Goal: Information Seeking & Learning: Understand process/instructions

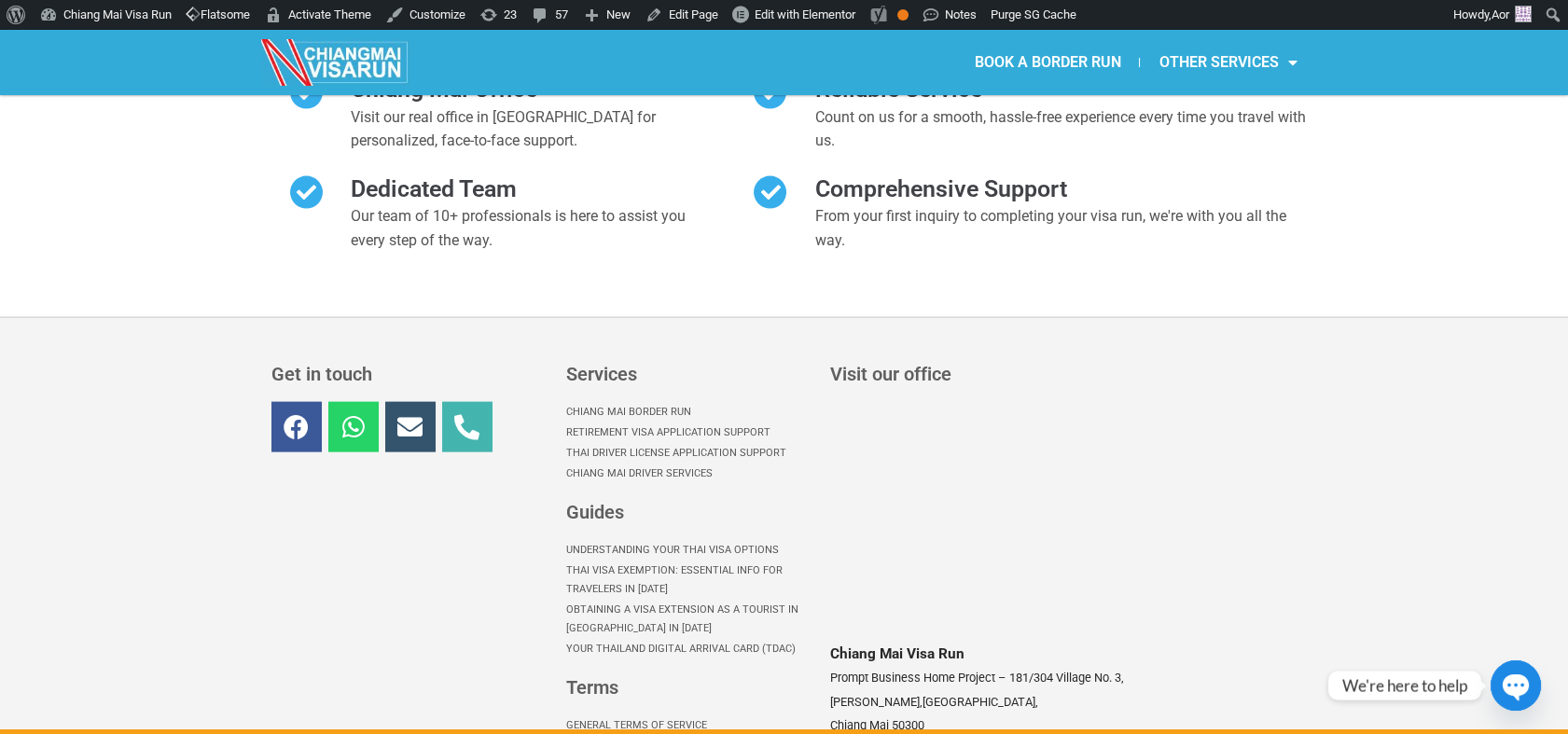
scroll to position [8624, 0]
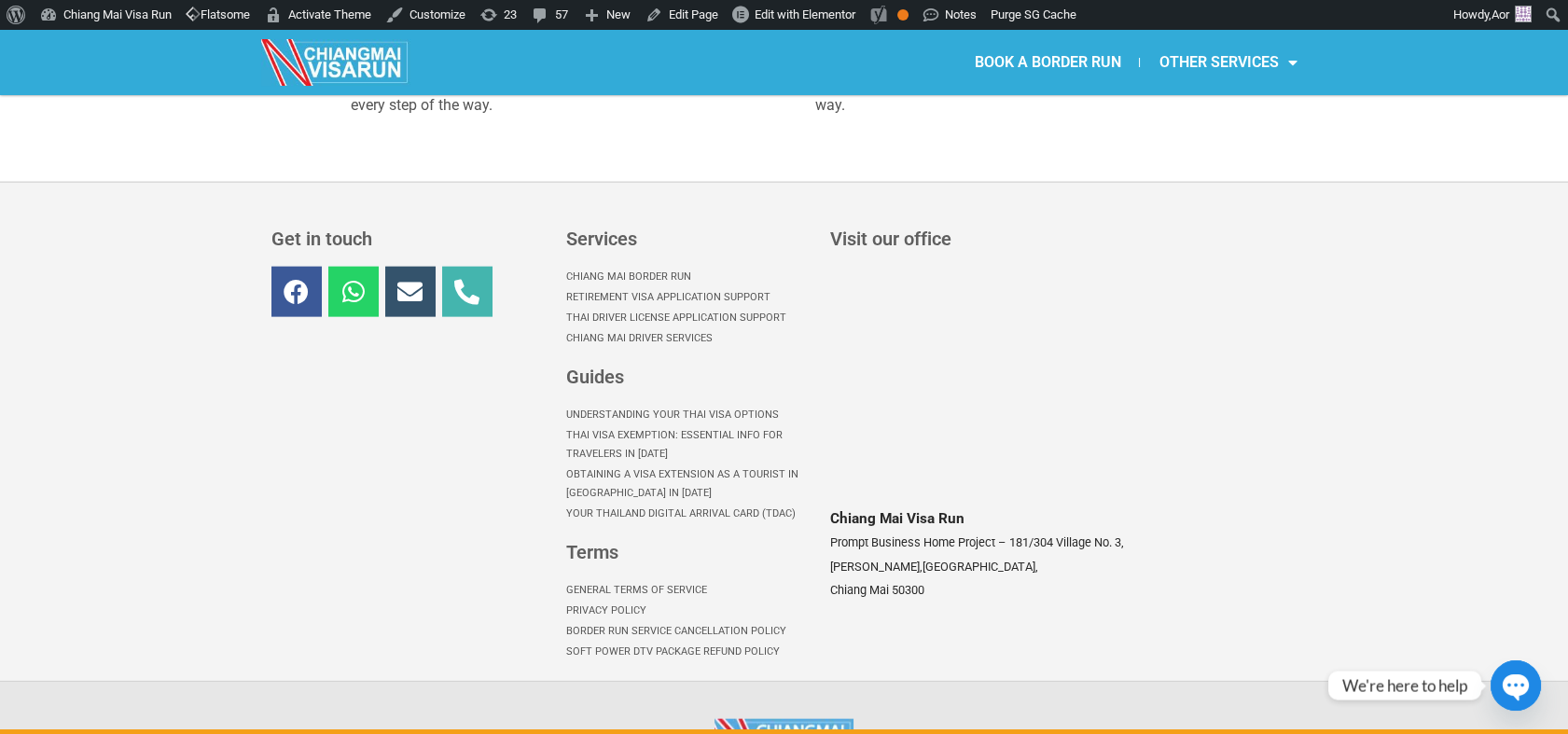
click at [610, 621] on link "Border Run Service Cancellation Policy" at bounding box center [689, 631] width 246 height 21
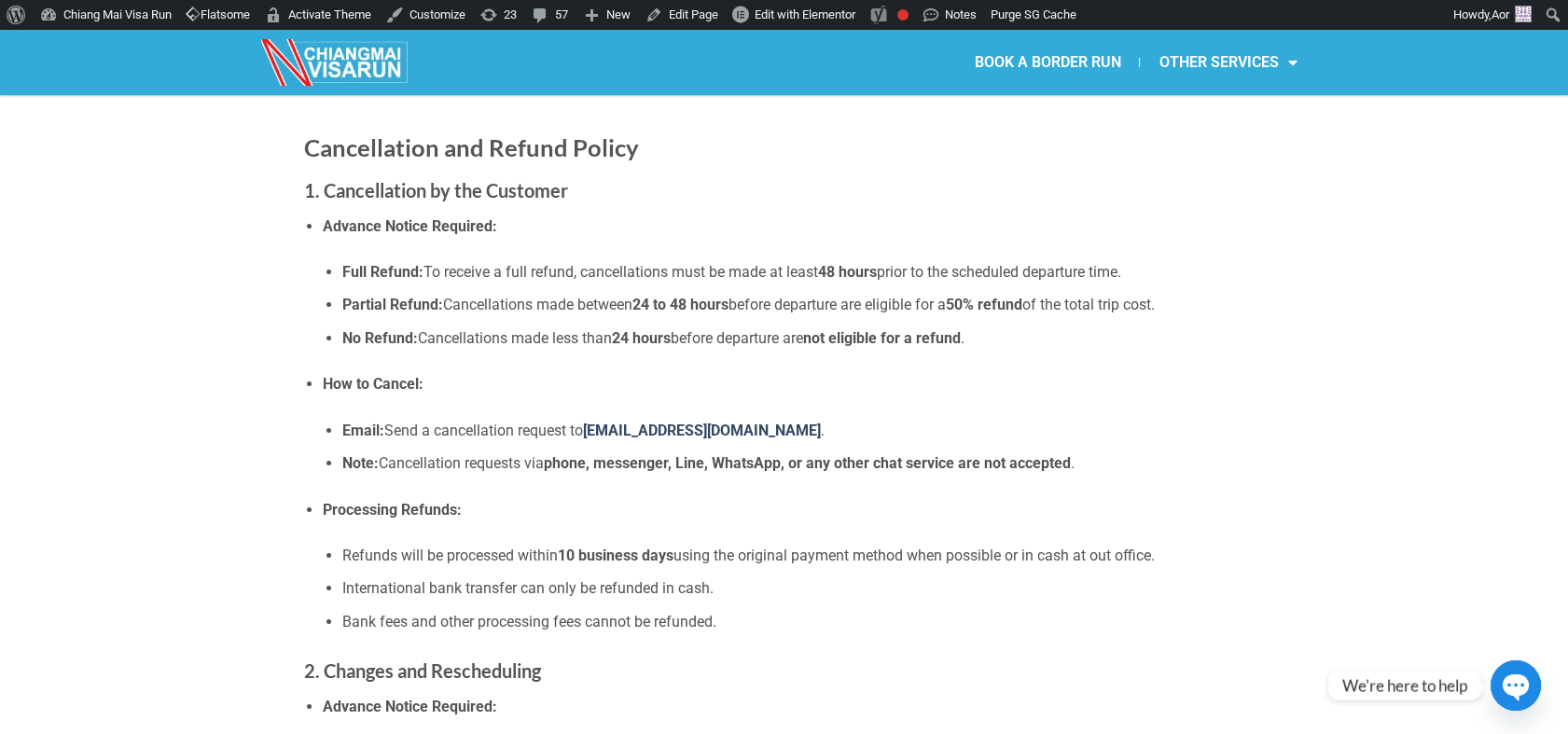
click at [447, 320] on ul "Full Refund: To receive a full refund, cancellations must be made at least 48 h…" at bounding box center [792, 306] width 941 height 90
drag, startPoint x: 342, startPoint y: 306, endPoint x: 376, endPoint y: 310, distance: 34.2
click at [376, 310] on strong "Partial Refund:" at bounding box center [392, 305] width 101 height 18
drag, startPoint x: 376, startPoint y: 310, endPoint x: 397, endPoint y: 373, distance: 66.4
click at [397, 373] on li "How to Cancel: Email: Send a cancellation request to visarun@chiangmaivisarun.c…" at bounding box center [792, 423] width 941 height 103
